Goal: Task Accomplishment & Management: Manage account settings

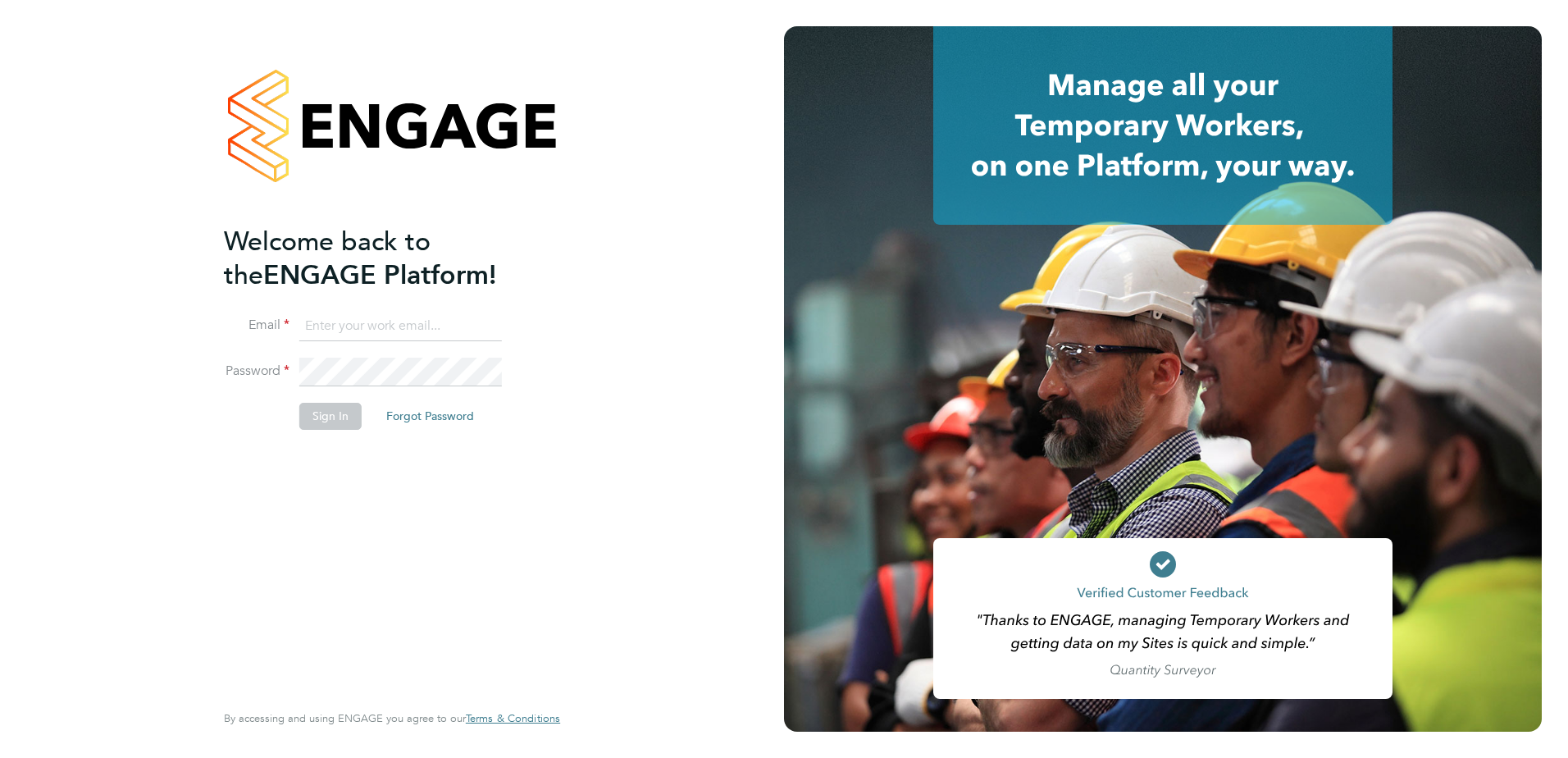
type input "jason.kite@vistry.co.uk"
click at [337, 417] on button "Sign In" at bounding box center [330, 416] width 63 height 26
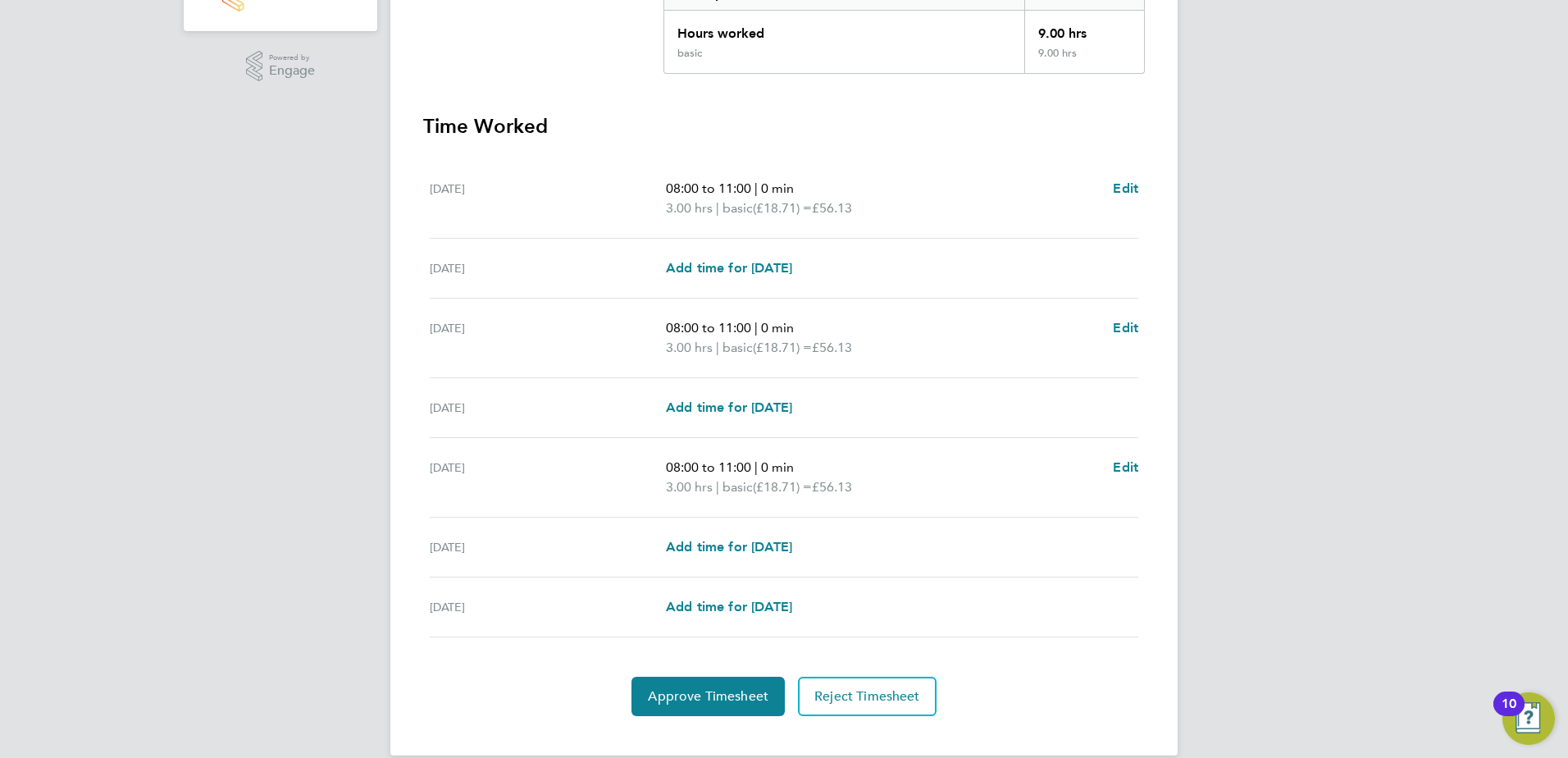
scroll to position [401, 0]
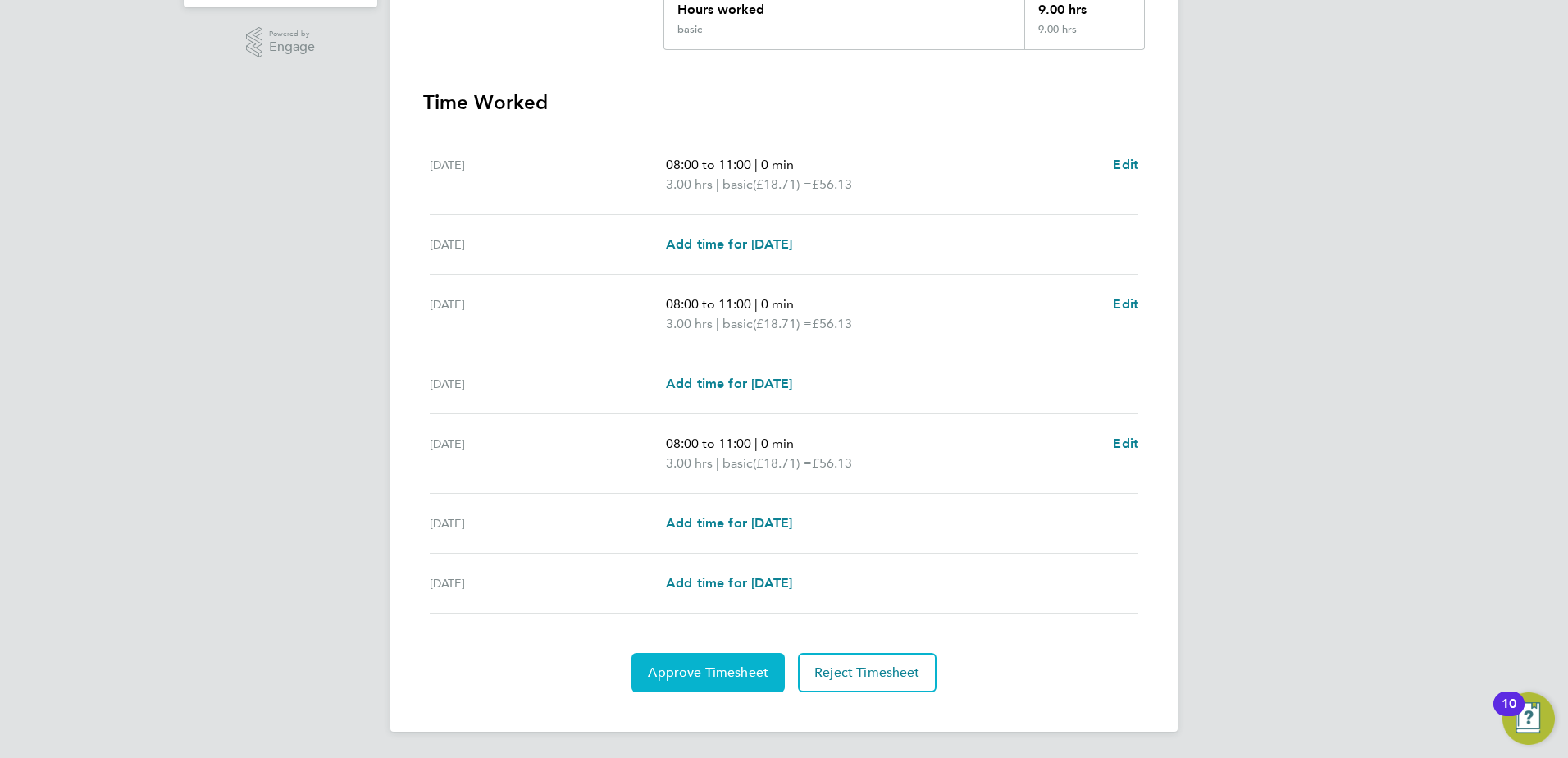
click at [667, 672] on span "Approve Timesheet" at bounding box center [707, 673] width 121 height 17
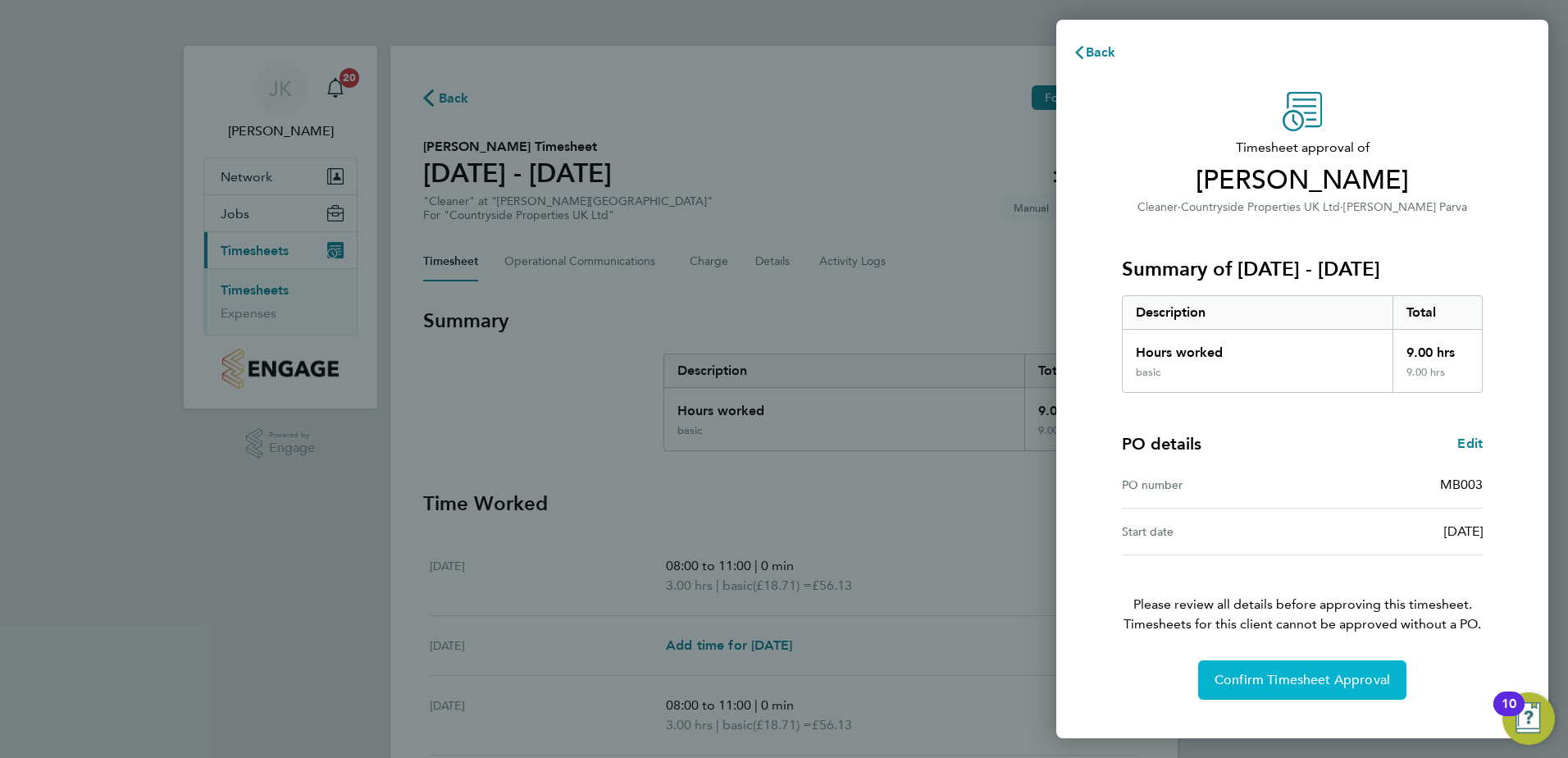
click at [1252, 675] on span "Confirm Timesheet Approval" at bounding box center [1302, 680] width 176 height 17
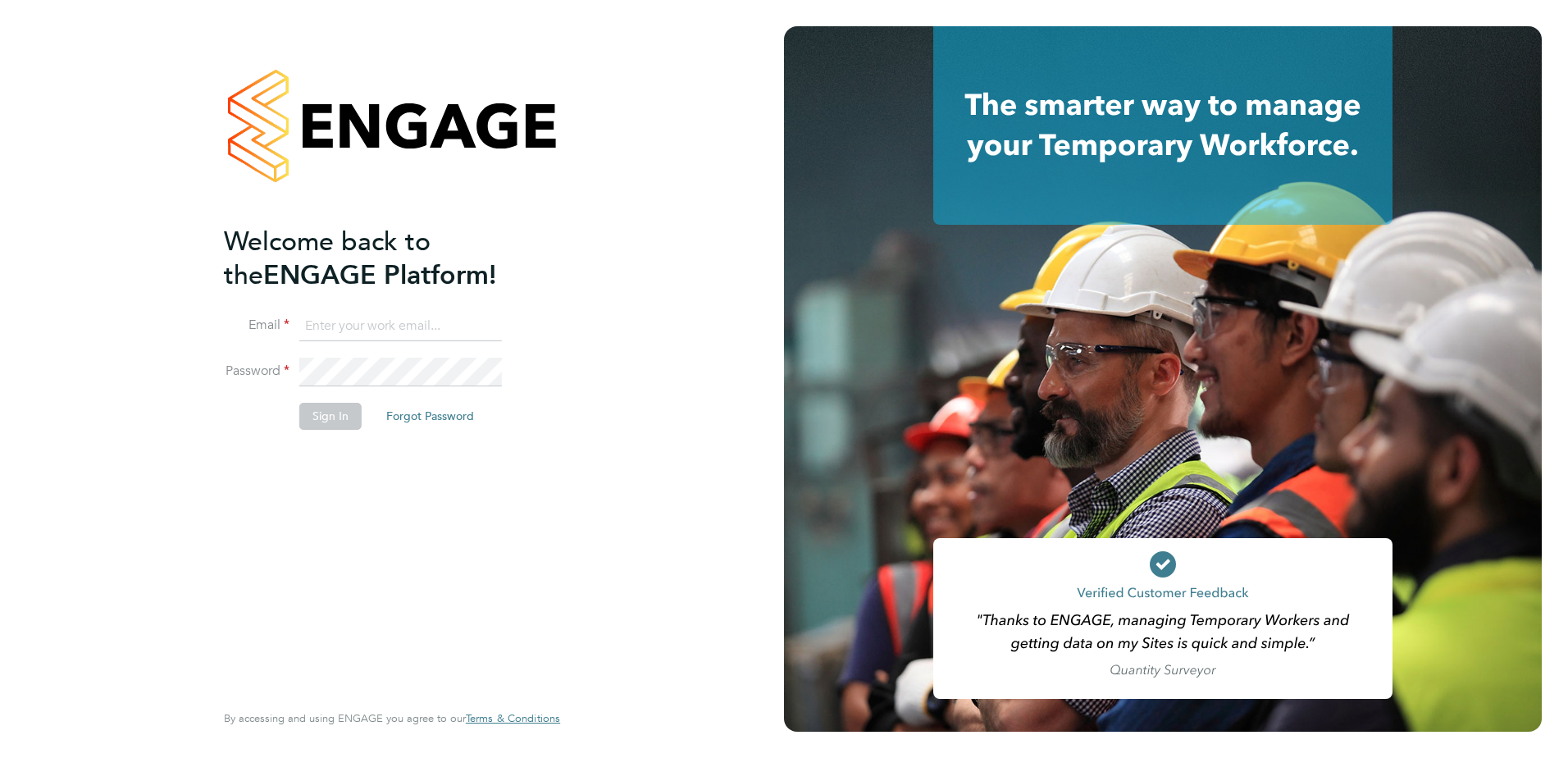
type input "[PERSON_NAME][EMAIL_ADDRESS][DOMAIN_NAME]"
click at [337, 414] on button "Sign In" at bounding box center [330, 416] width 63 height 26
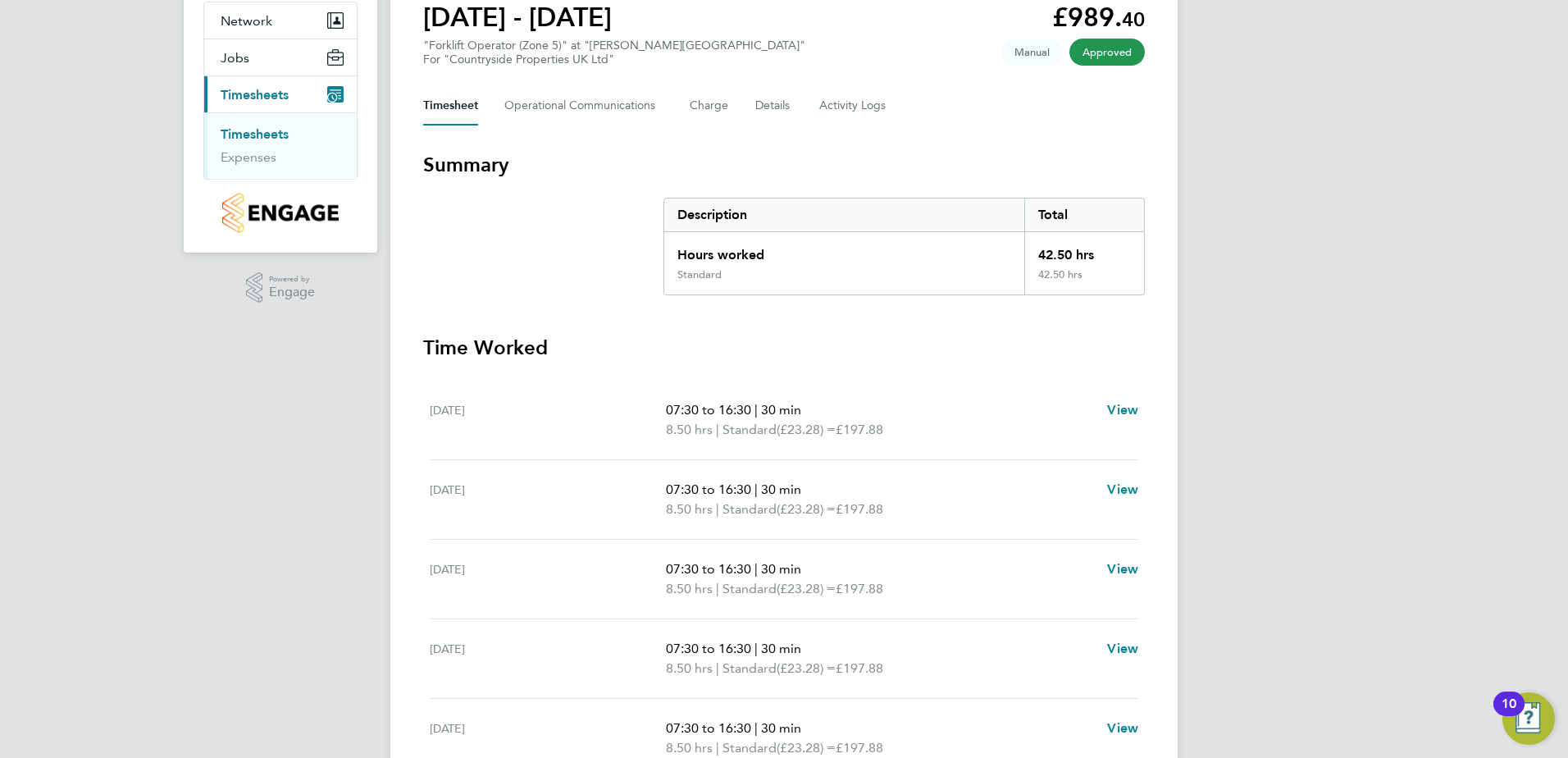
scroll to position [242, 0]
